Goal: Information Seeking & Learning: Learn about a topic

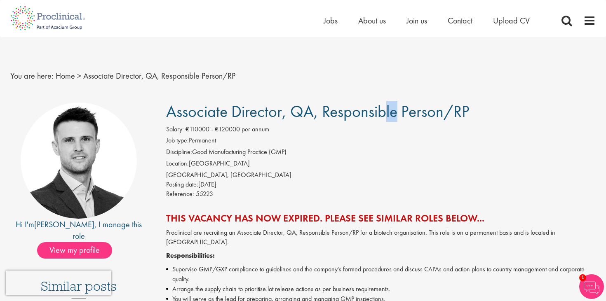
drag, startPoint x: 294, startPoint y: 113, endPoint x: 311, endPoint y: 113, distance: 16.9
click at [311, 113] on span "Associate Director, QA, Responsible Person/RP" at bounding box center [317, 111] width 303 height 21
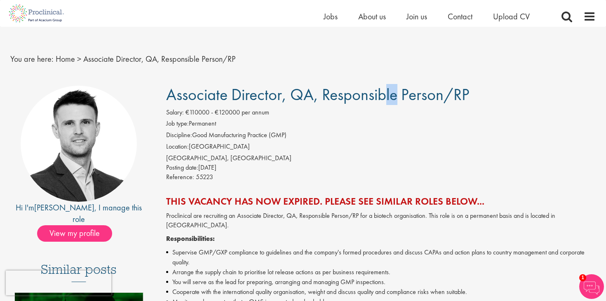
scroll to position [7, 0]
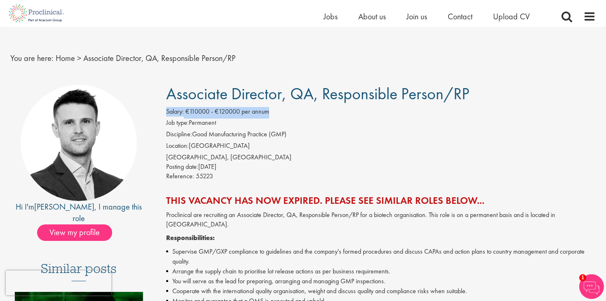
drag, startPoint x: 282, startPoint y: 110, endPoint x: 159, endPoint y: 111, distance: 123.3
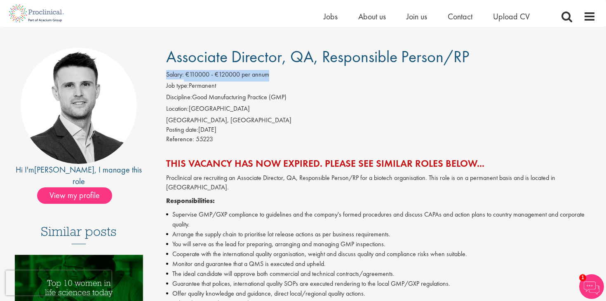
scroll to position [45, 0]
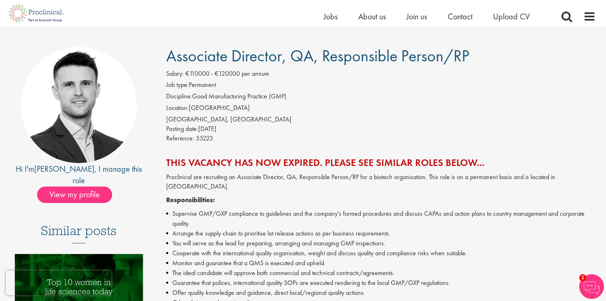
click at [300, 136] on div "Reference: 55223" at bounding box center [381, 140] width 430 height 12
drag, startPoint x: 235, startPoint y: 129, endPoint x: 198, endPoint y: 128, distance: 36.3
click at [198, 128] on div "Posting date: [DATE]" at bounding box center [381, 128] width 430 height 9
click at [289, 126] on div "Posting date: [DATE]" at bounding box center [381, 128] width 430 height 9
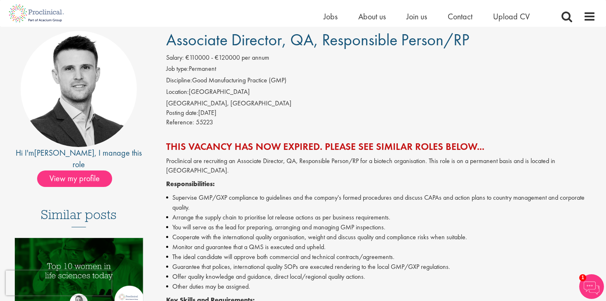
scroll to position [56, 0]
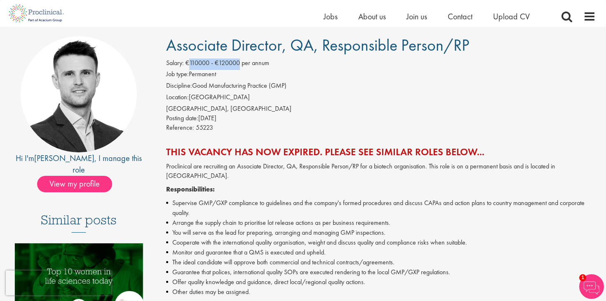
drag, startPoint x: 241, startPoint y: 61, endPoint x: 190, endPoint y: 62, distance: 50.7
click at [190, 62] on span "€110000 - €120000 per annum" at bounding box center [227, 63] width 84 height 9
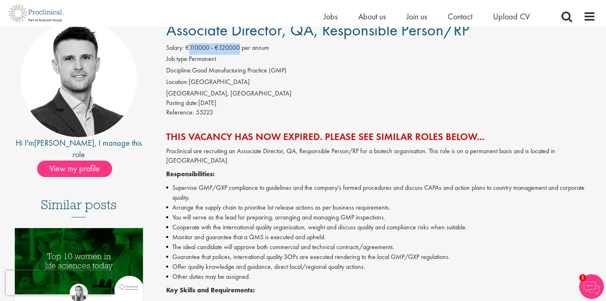
scroll to position [73, 0]
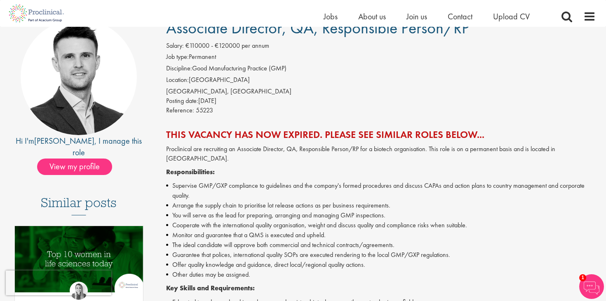
click at [206, 181] on li "Supervise GMP/GXP compliance to guidelines and the company's formed procedures …" at bounding box center [381, 191] width 430 height 20
click at [232, 201] on li "Arrange the supply chain to prioritise lot release actions as per business requ…" at bounding box center [381, 206] width 430 height 10
click at [221, 181] on li "Supervise GMP/GXP compliance to guidelines and the company's formed procedures …" at bounding box center [381, 191] width 430 height 20
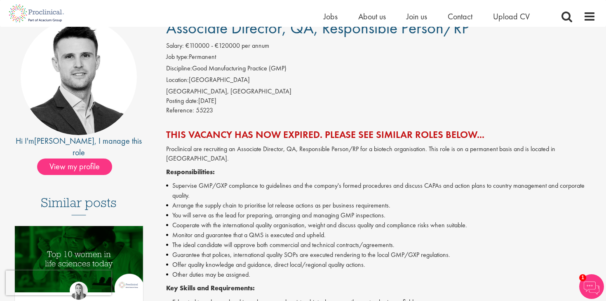
click at [254, 183] on li "Supervise GMP/GXP compliance to guidelines and the company's formed procedures …" at bounding box center [381, 191] width 430 height 20
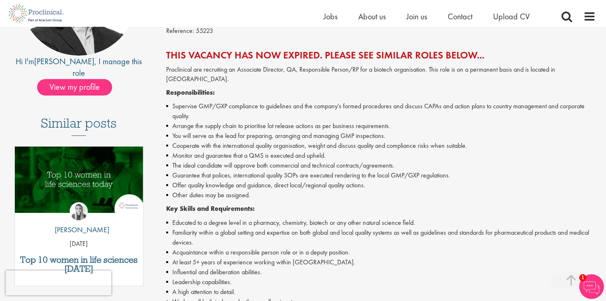
scroll to position [162, 0]
